Goal: Navigation & Orientation: Find specific page/section

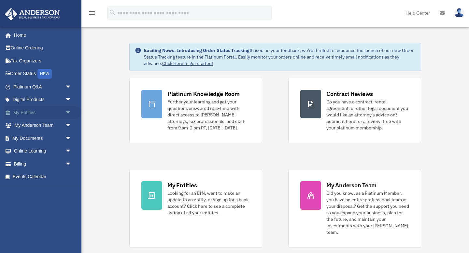
click at [9, 113] on span at bounding box center [11, 113] width 4 height 5
click at [69, 111] on span "arrow_drop_down" at bounding box center [71, 112] width 13 height 13
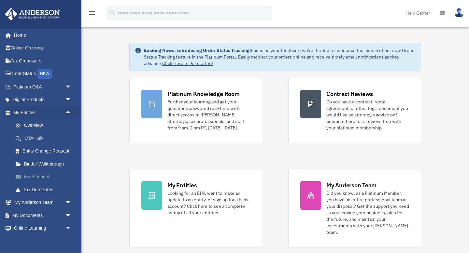
click at [36, 177] on link "My Blueprint" at bounding box center [45, 177] width 72 height 13
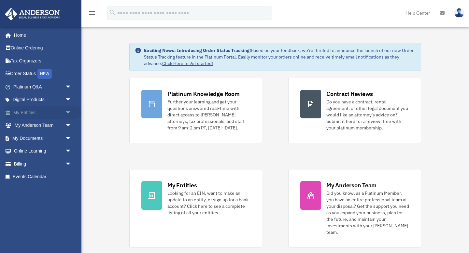
click at [46, 112] on link "My Entities arrow_drop_down" at bounding box center [43, 112] width 77 height 13
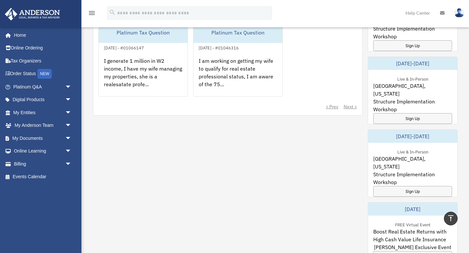
scroll to position [337, 0]
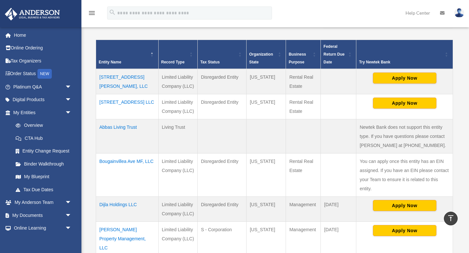
scroll to position [150, 0]
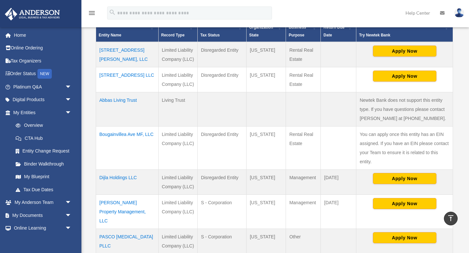
click at [144, 135] on td "Bougainvillea Ave MF, LLC" at bounding box center [127, 147] width 63 height 43
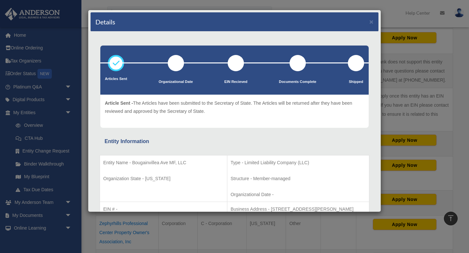
scroll to position [0, 0]
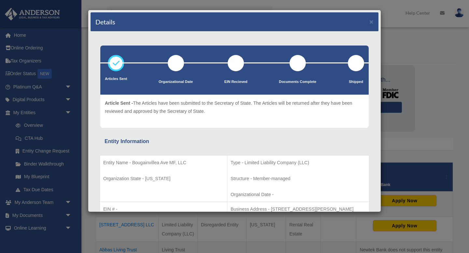
click at [403, 140] on div "Details × Articles Sent Organizational Date" at bounding box center [234, 126] width 469 height 253
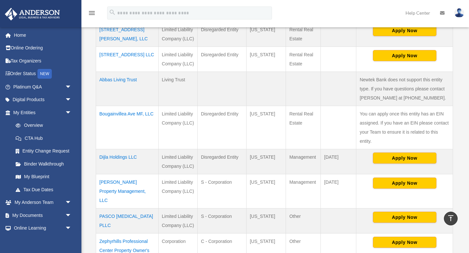
scroll to position [164, 0]
